Goal: Transaction & Acquisition: Purchase product/service

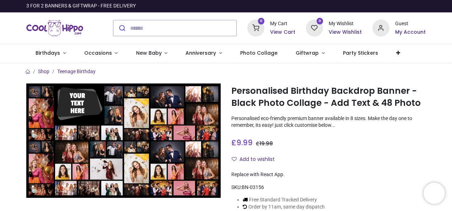
click at [85, 99] on img at bounding box center [123, 140] width 194 height 114
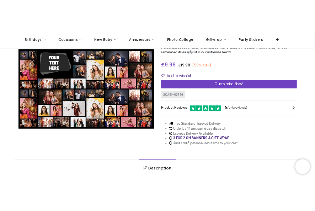
scroll to position [43, 0]
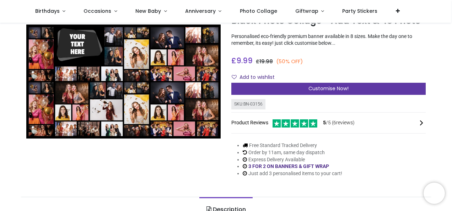
click at [261, 88] on div "Customise Now!" at bounding box center [328, 89] width 194 height 12
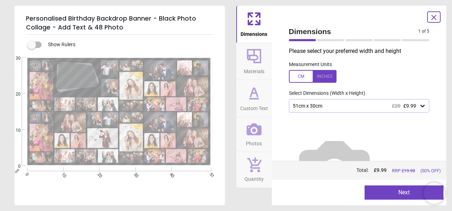
click at [76, 72] on div at bounding box center [75, 76] width 33 height 22
click at [420, 107] on icon at bounding box center [422, 106] width 4 height 2
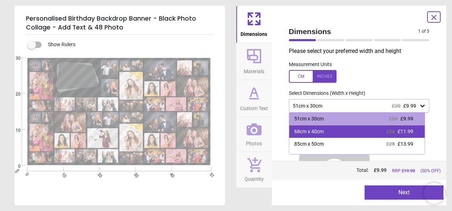
click at [404, 131] on span "£11.99" at bounding box center [405, 132] width 16 height 6
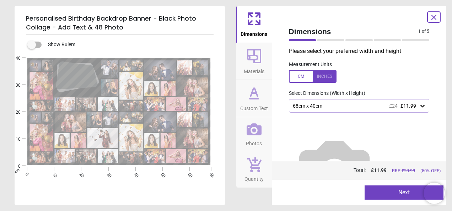
click at [380, 131] on img at bounding box center [334, 169] width 91 height 91
click at [420, 107] on icon at bounding box center [422, 106] width 4 height 2
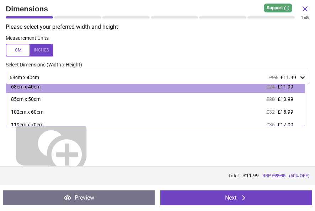
scroll to position [17, 0]
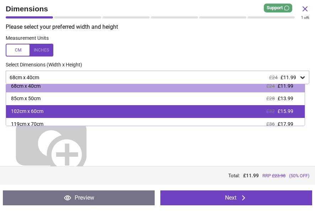
click at [288, 113] on span "£15.99" at bounding box center [285, 111] width 16 height 6
